Goal: Register for event/course

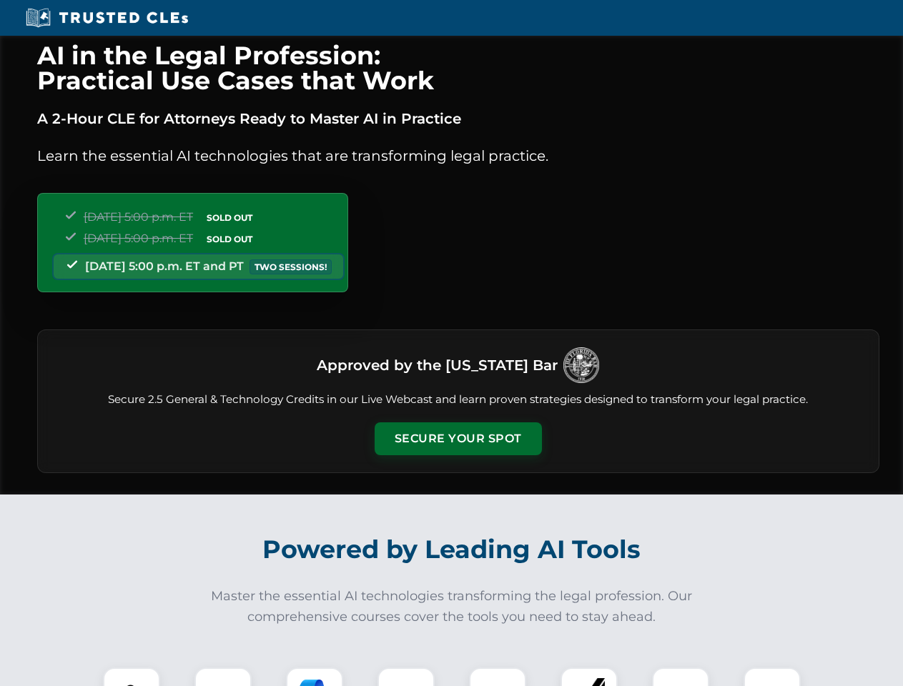
click at [457, 439] on button "Secure Your Spot" at bounding box center [458, 438] width 167 height 33
click at [132, 677] on img at bounding box center [131, 695] width 41 height 41
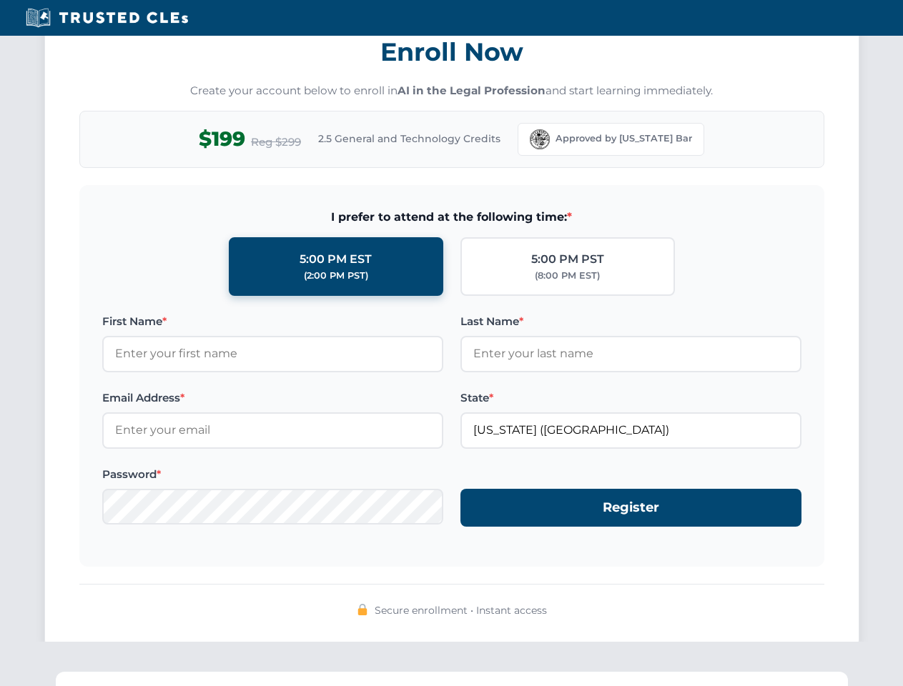
scroll to position [1403, 0]
